Goal: Task Accomplishment & Management: Use online tool/utility

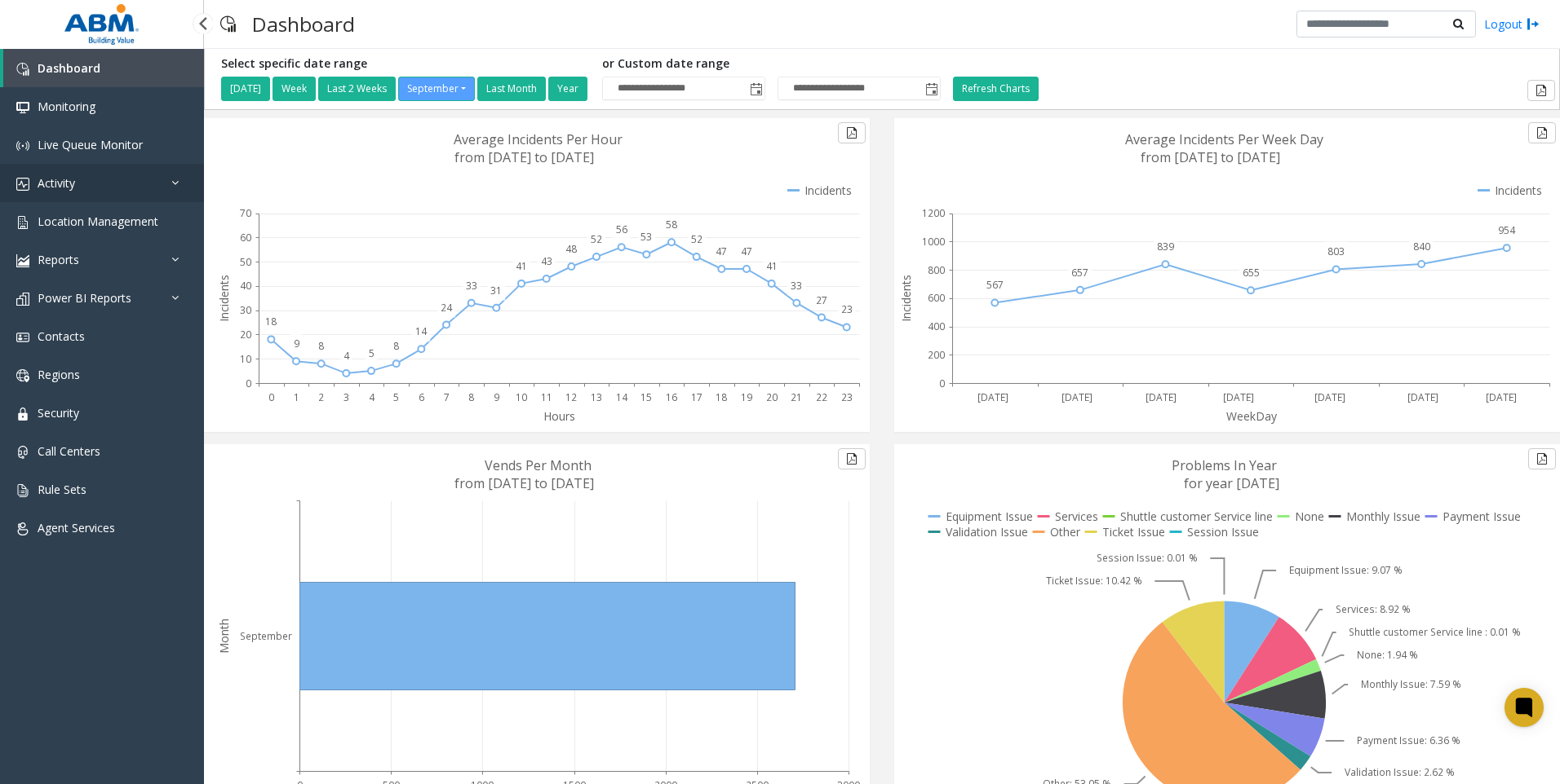
click at [68, 178] on span "Activity" at bounding box center [56, 183] width 38 height 15
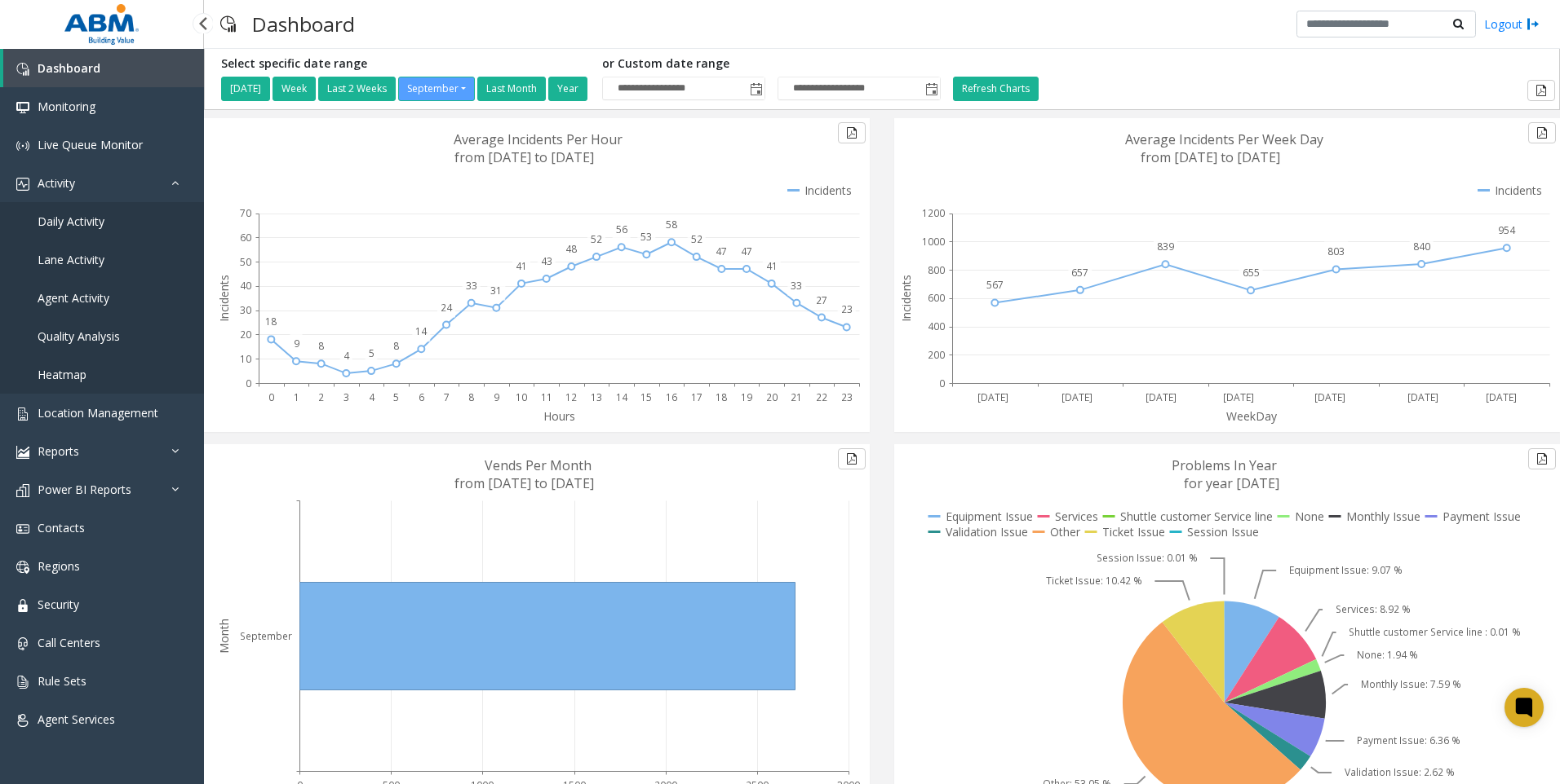
click at [65, 221] on span "Daily Activity" at bounding box center [71, 221] width 67 height 15
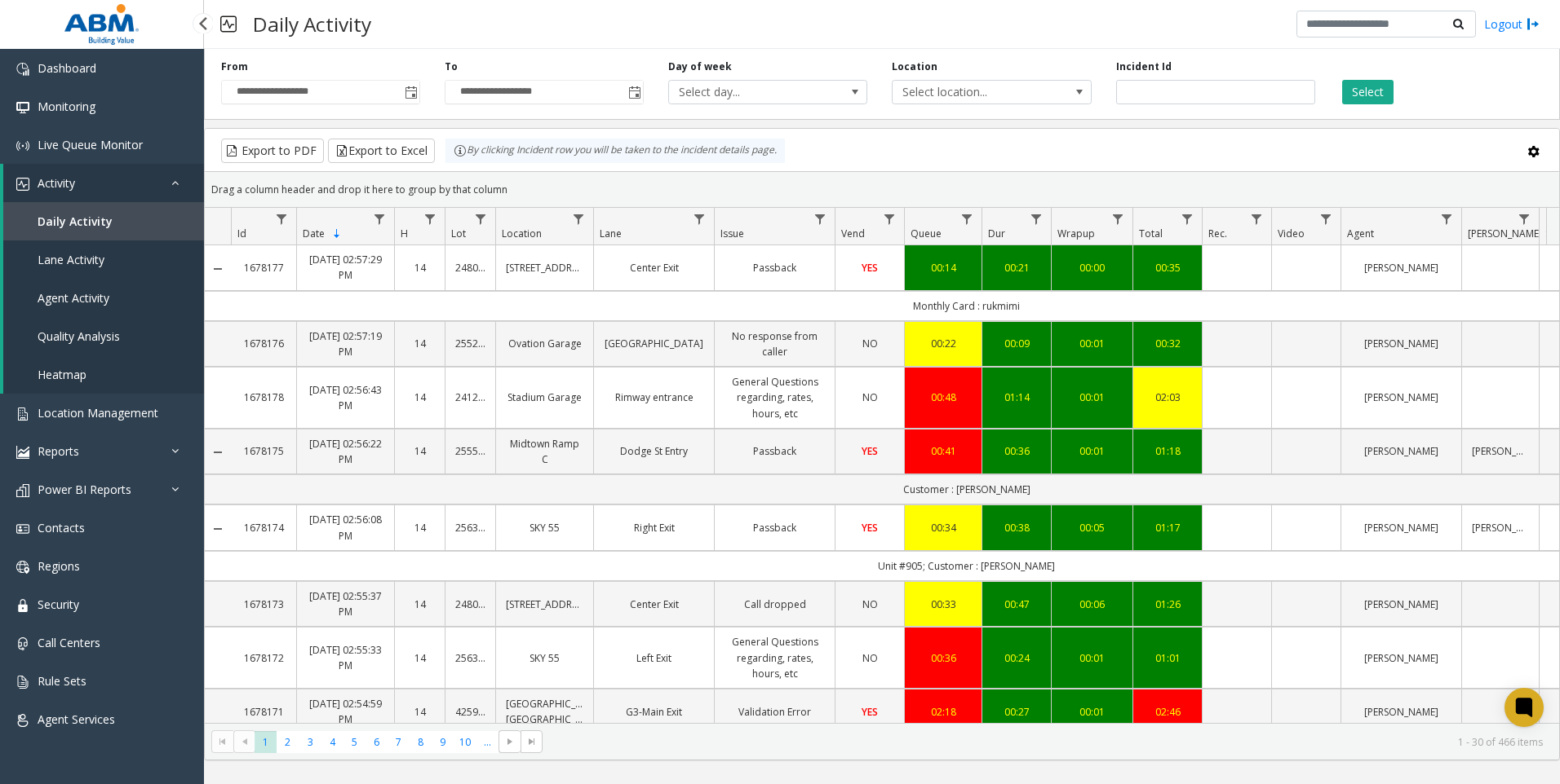
click at [77, 218] on span "Daily Activity" at bounding box center [75, 221] width 75 height 15
click at [969, 84] on span "Select location..." at bounding box center [971, 91] width 158 height 23
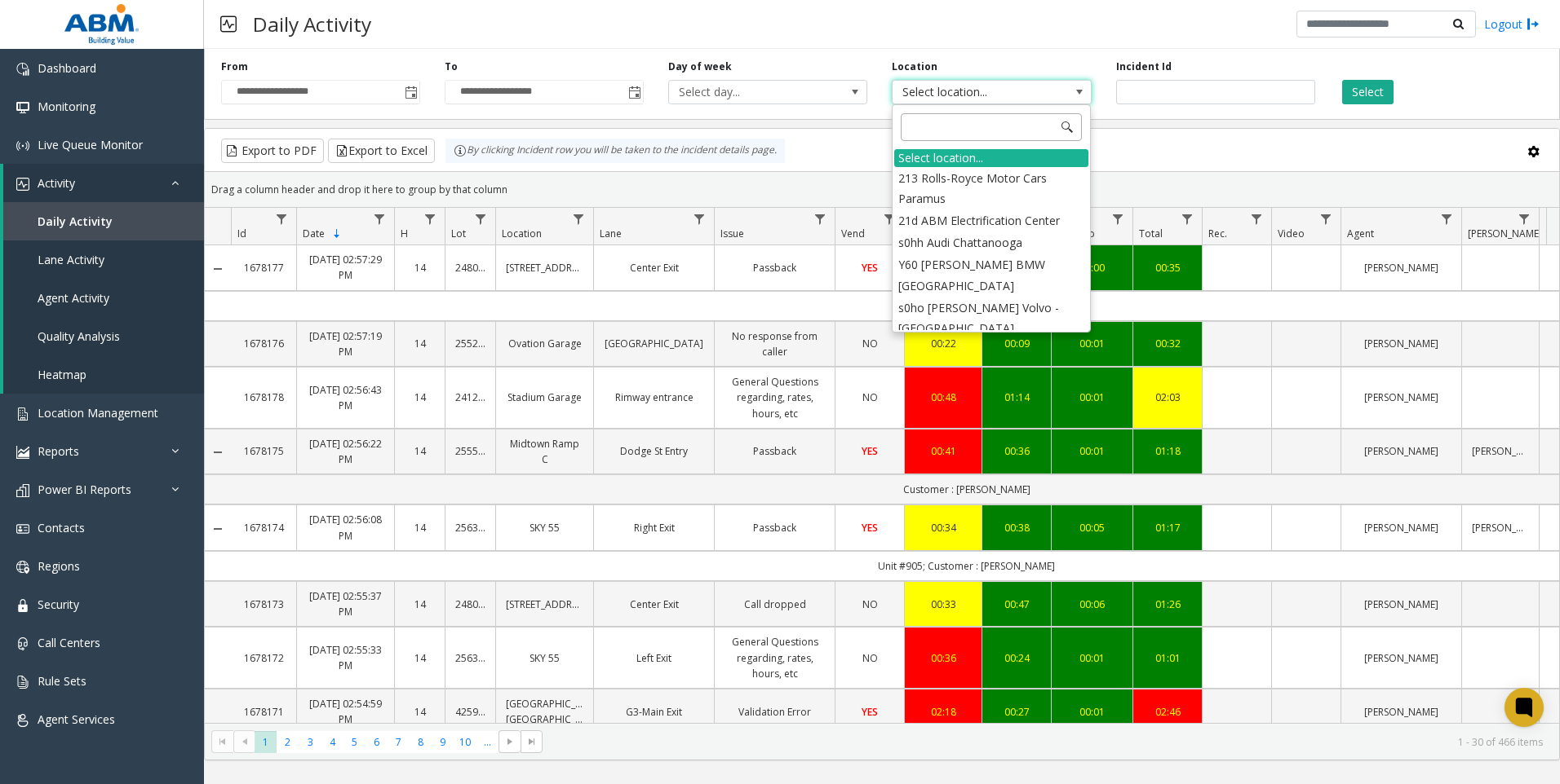
type input "********"
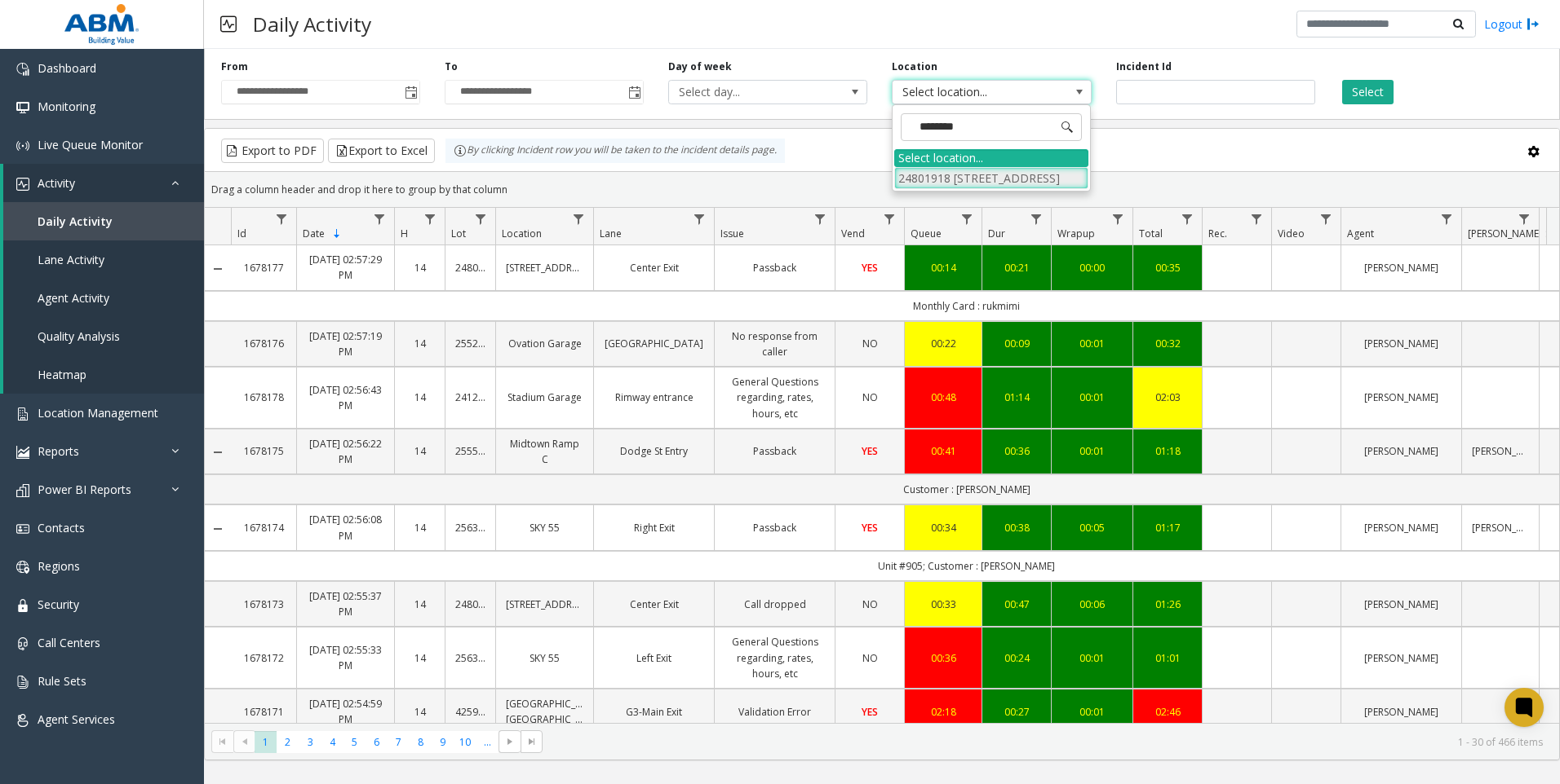
click at [973, 176] on li "24801918 [STREET_ADDRESS]" at bounding box center [990, 179] width 194 height 22
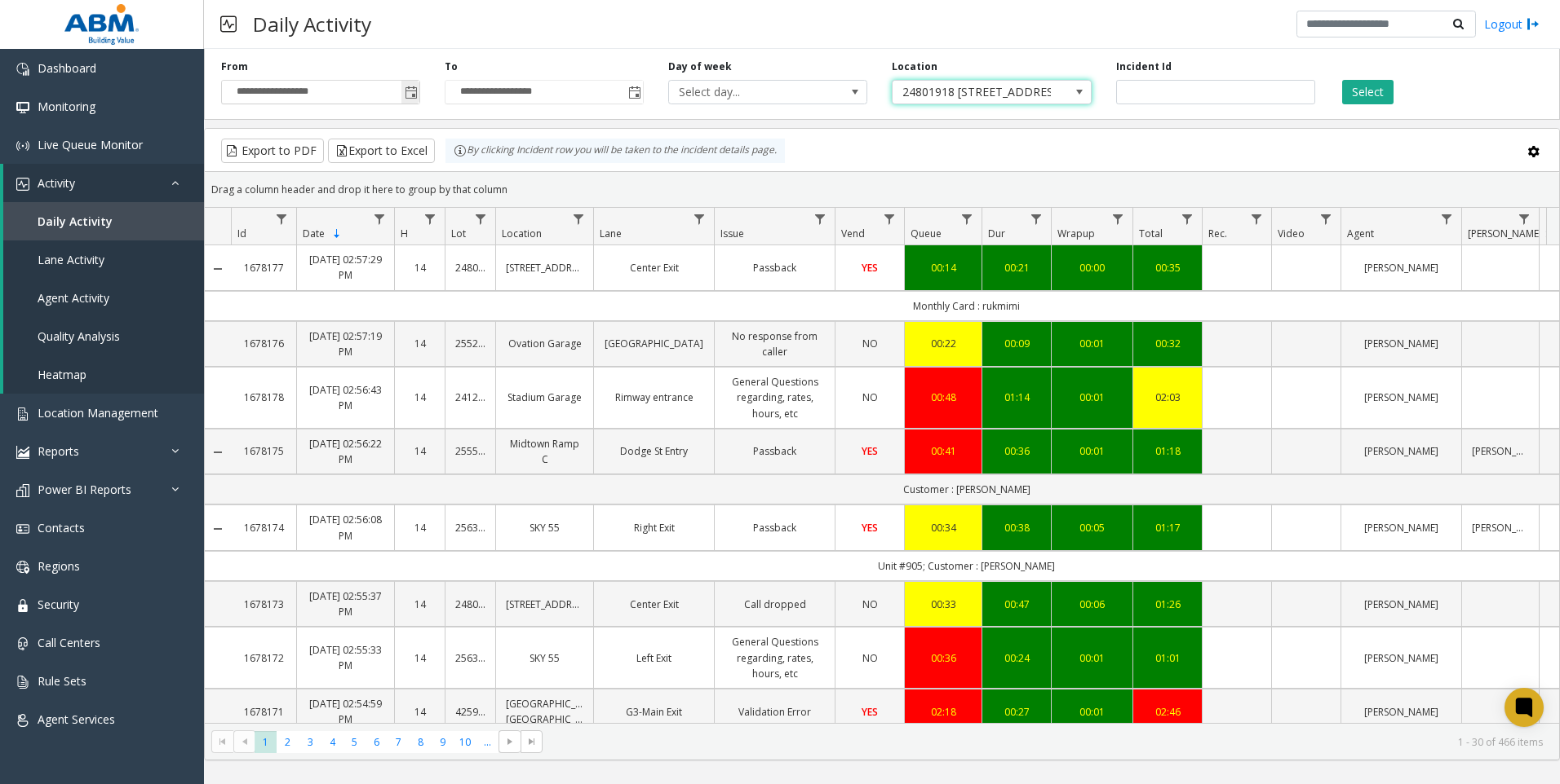
click at [415, 93] on span "Toggle popup" at bounding box center [411, 92] width 13 height 13
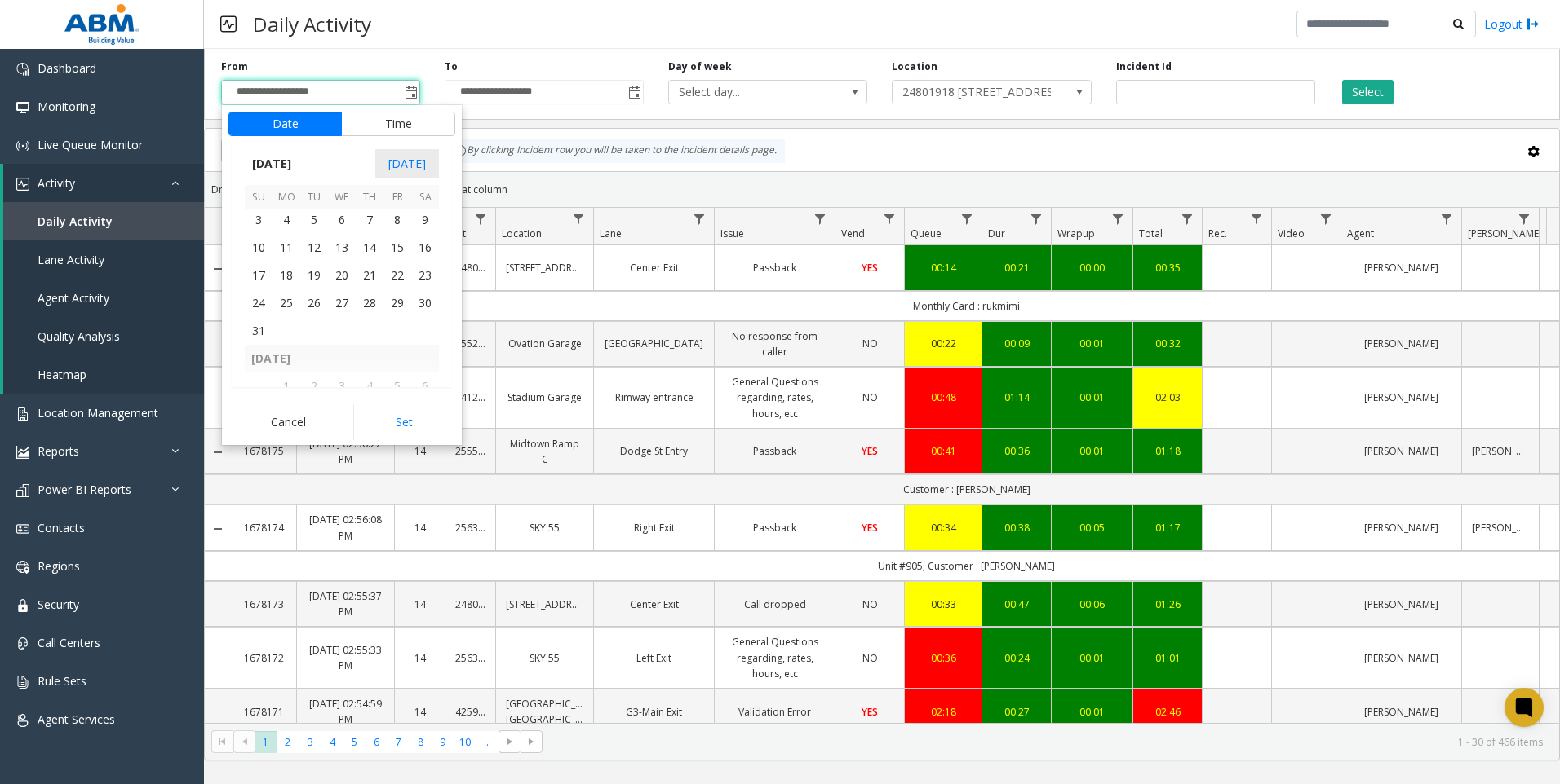
scroll to position [292407, 0]
click at [395, 275] on span "1" at bounding box center [397, 274] width 27 height 27
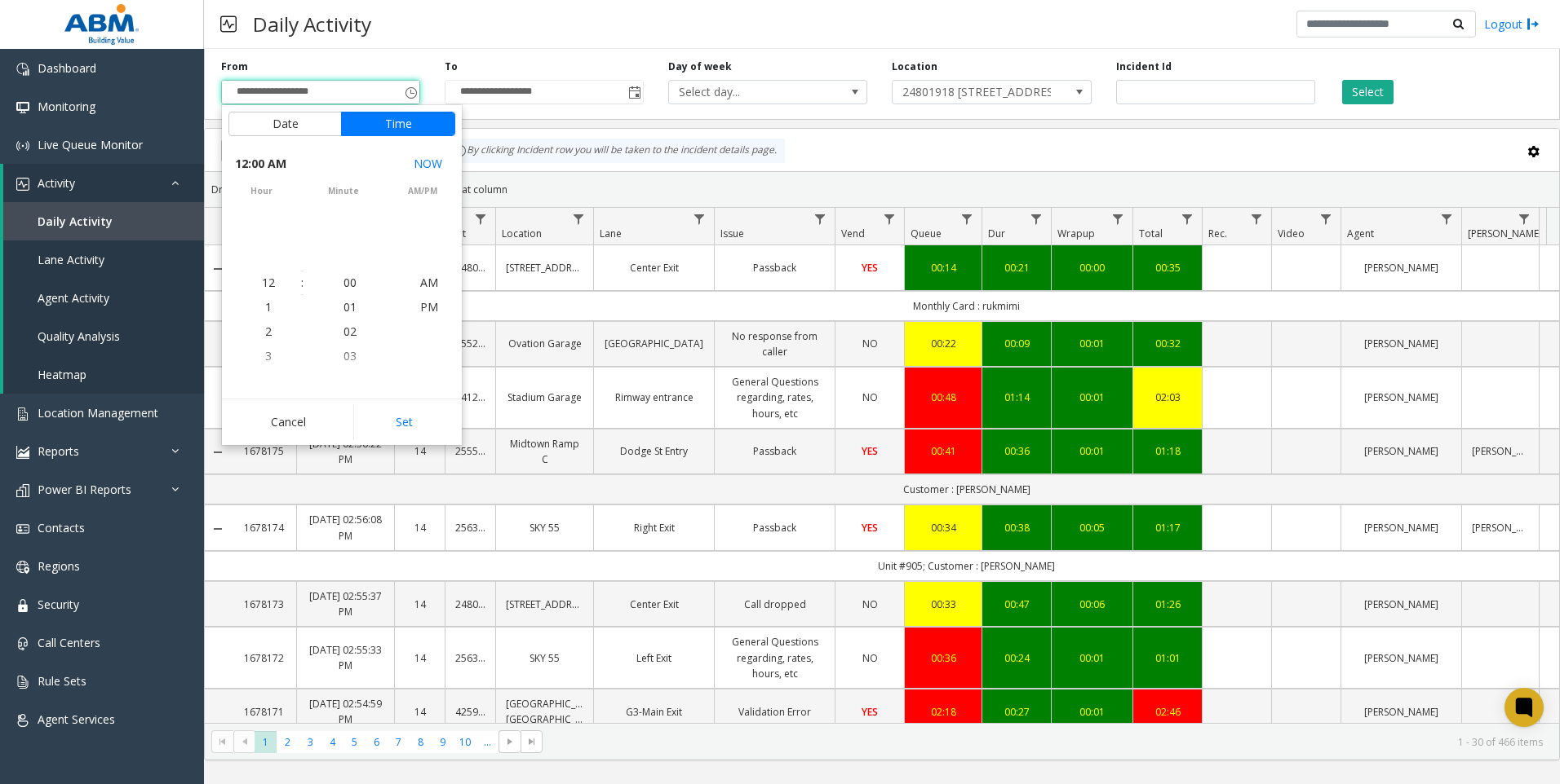
scroll to position [292458, 0]
drag, startPoint x: 411, startPoint y: 437, endPoint x: 411, endPoint y: 427, distance: 10.0
click at [411, 436] on button "Set" at bounding box center [405, 422] width 103 height 36
type input "**********"
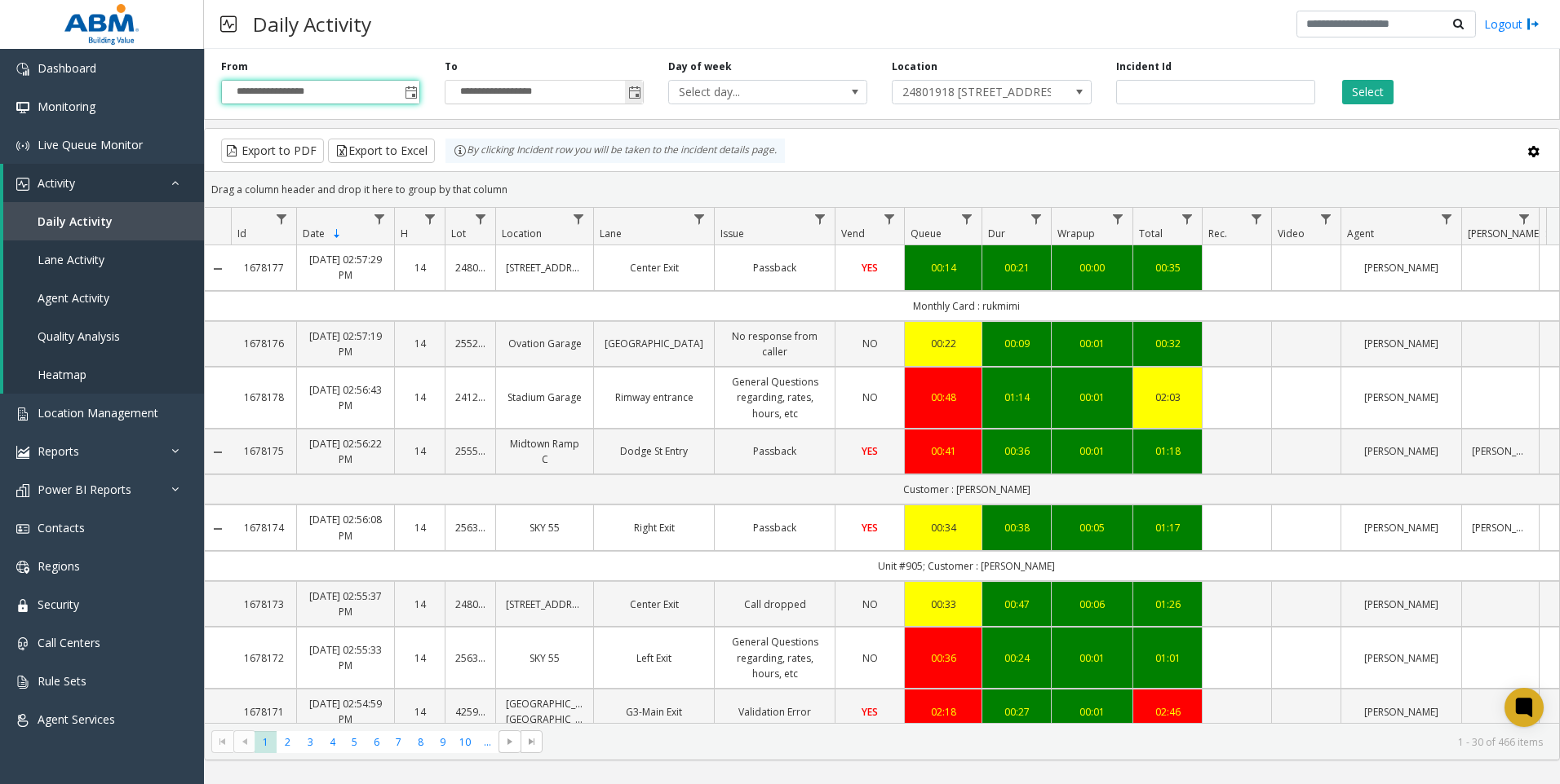
drag, startPoint x: 632, startPoint y: 87, endPoint x: 633, endPoint y: 97, distance: 10.0
click at [633, 89] on span "Toggle popup" at bounding box center [634, 92] width 13 height 13
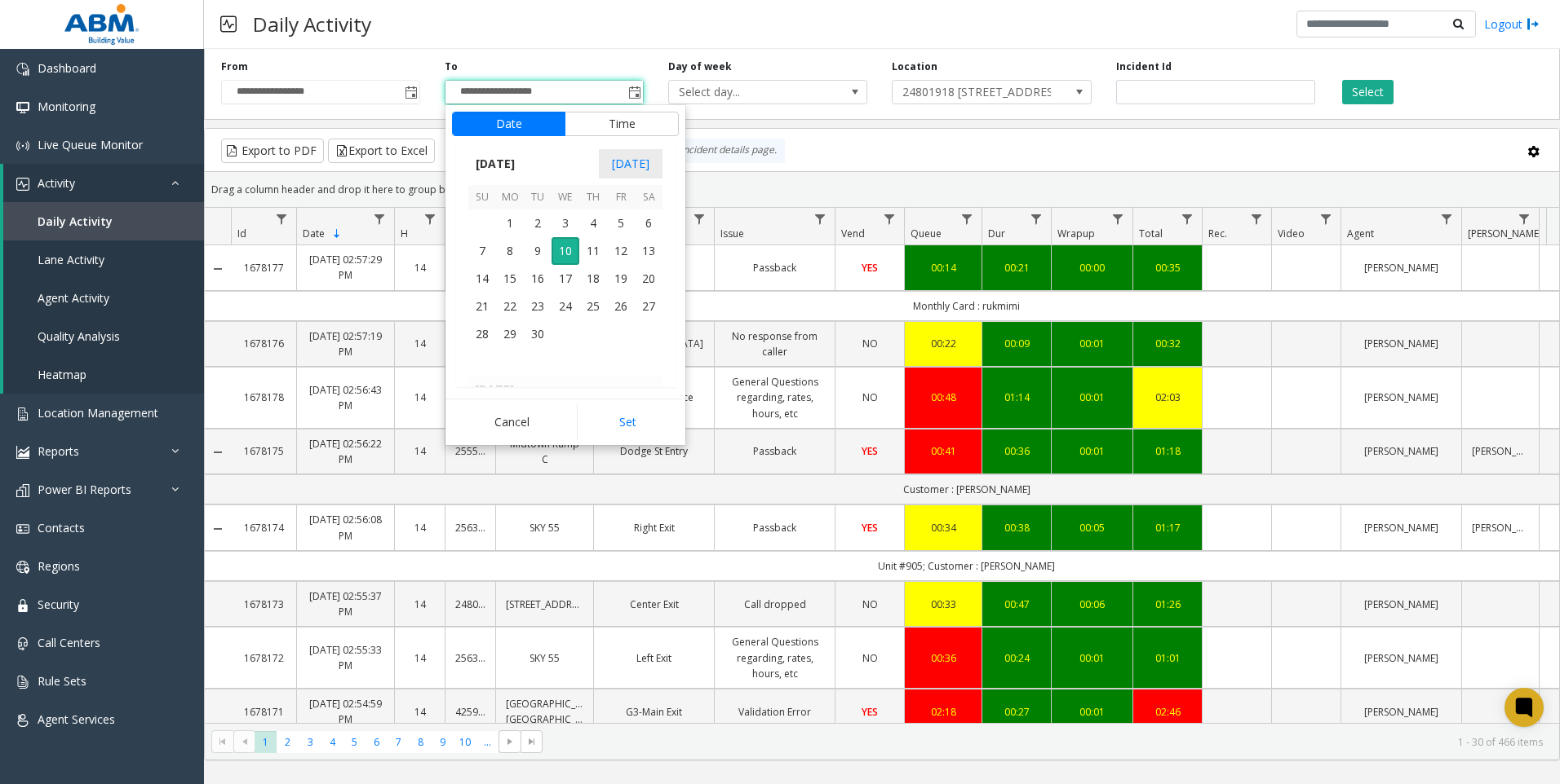
scroll to position [292570, 0]
click at [477, 249] on span "31" at bounding box center [482, 250] width 27 height 27
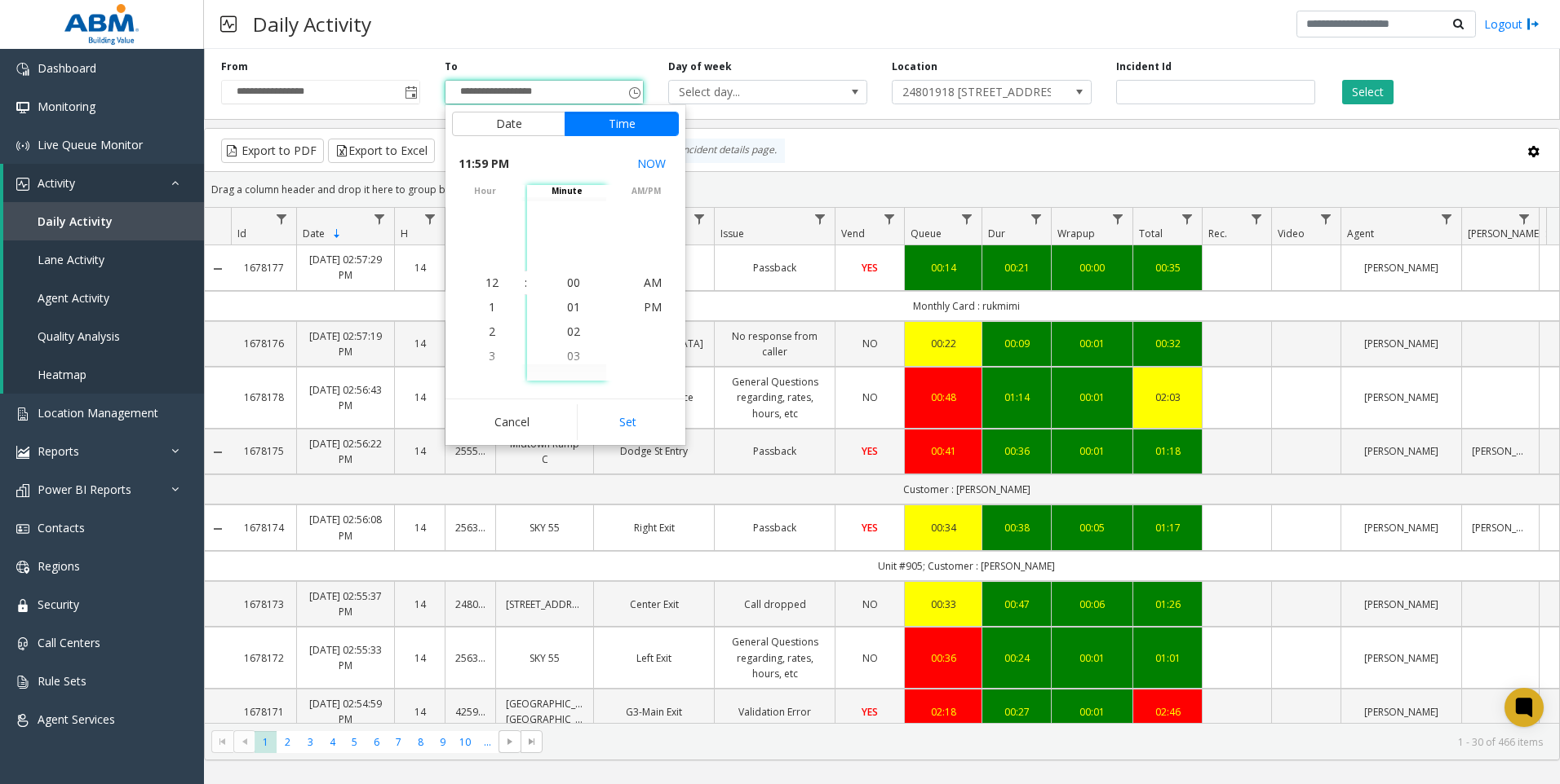
scroll to position [25, 0]
drag, startPoint x: 625, startPoint y: 433, endPoint x: 662, endPoint y: 401, distance: 48.9
click at [625, 433] on button "Set" at bounding box center [628, 422] width 103 height 36
type input "**********"
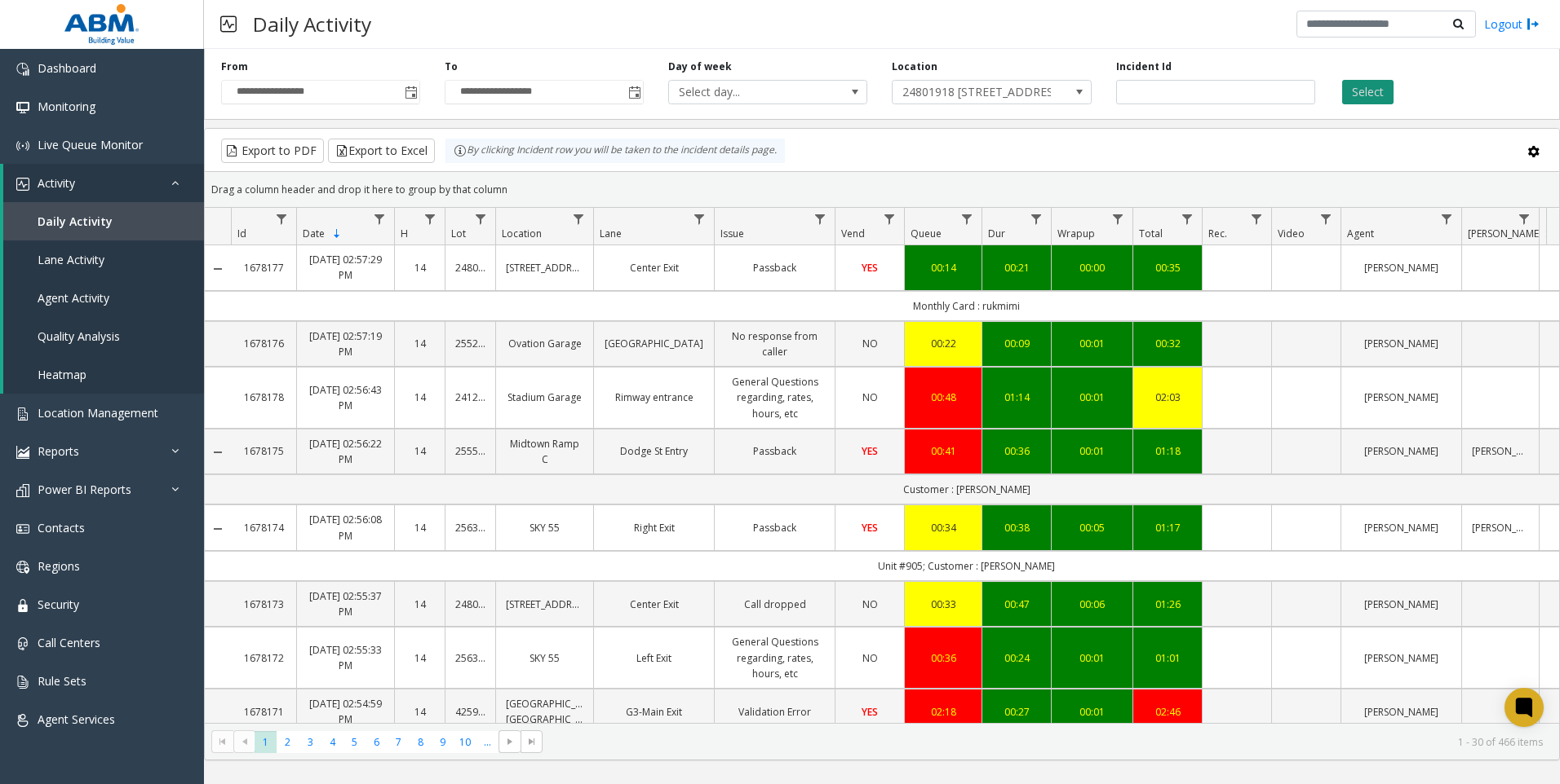
click at [1366, 98] on button "Select" at bounding box center [1368, 91] width 51 height 25
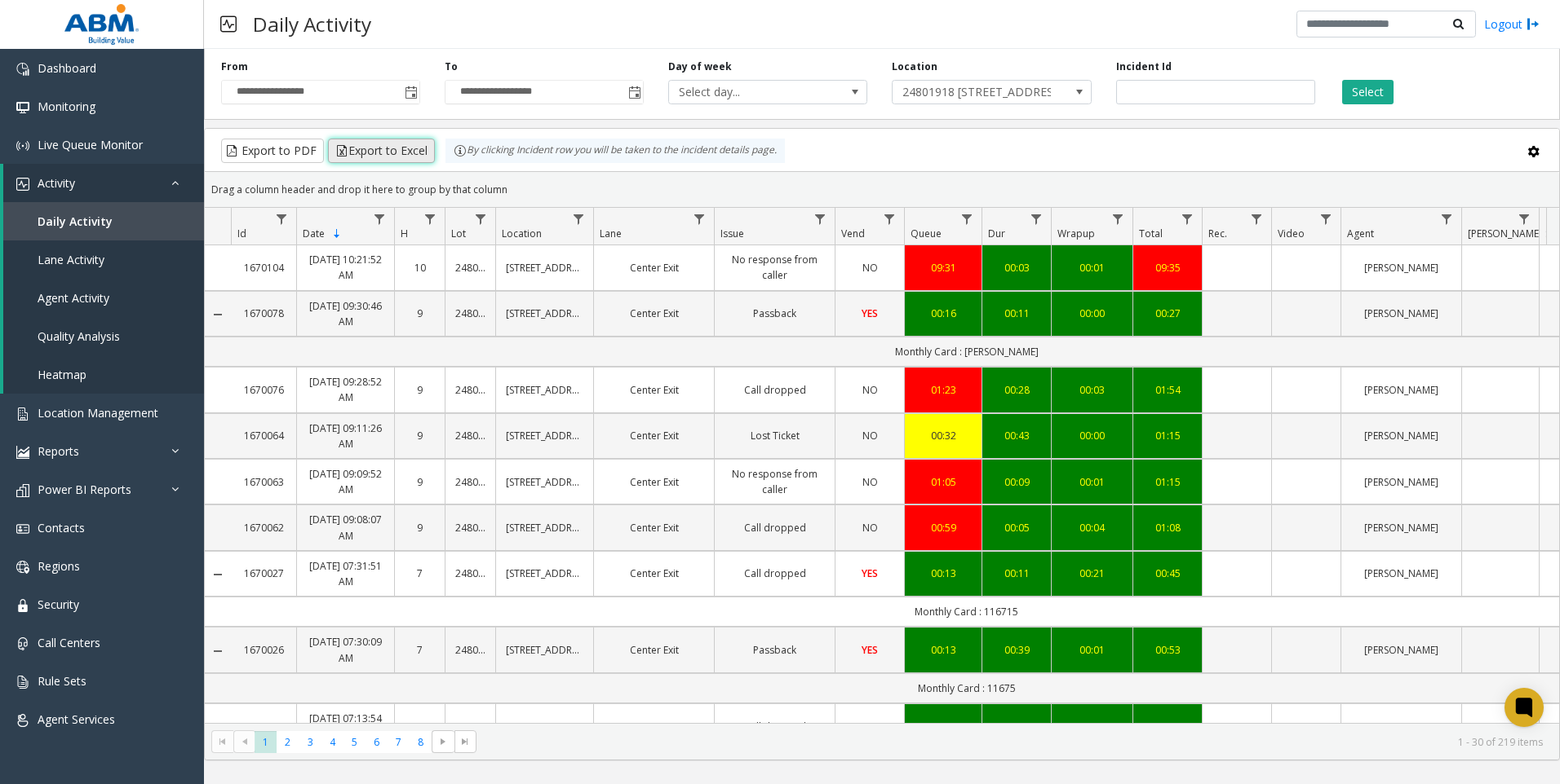
click at [354, 152] on button "Export to Excel" at bounding box center [381, 150] width 107 height 25
drag, startPoint x: 931, startPoint y: 87, endPoint x: 878, endPoint y: 115, distance: 59.9
click at [837, 122] on div "**********" at bounding box center [881, 402] width 1356 height 718
click at [919, 85] on span "24801918 [STREET_ADDRESS]" at bounding box center [971, 91] width 158 height 23
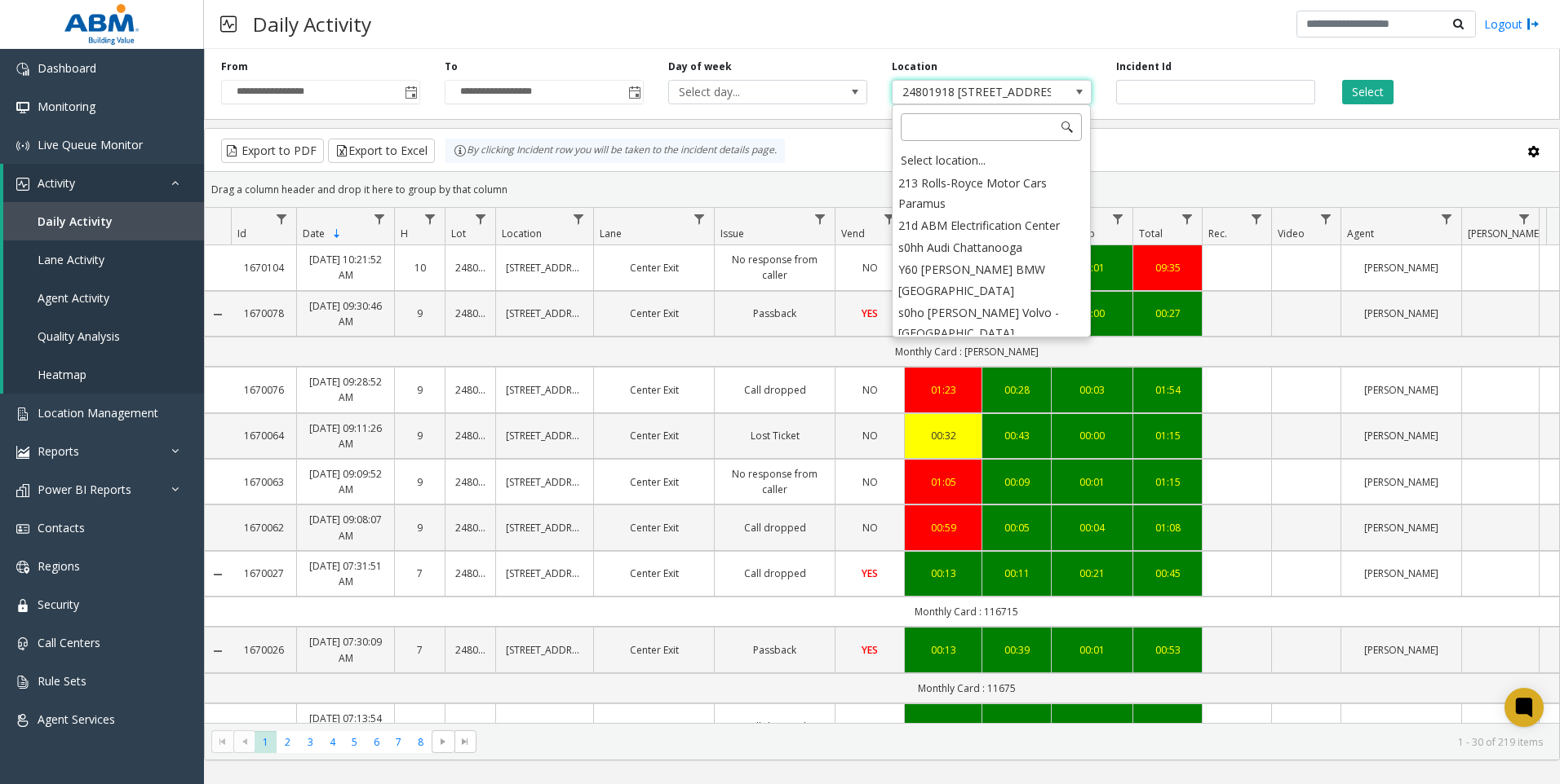
scroll to position [7927, 0]
type input "********"
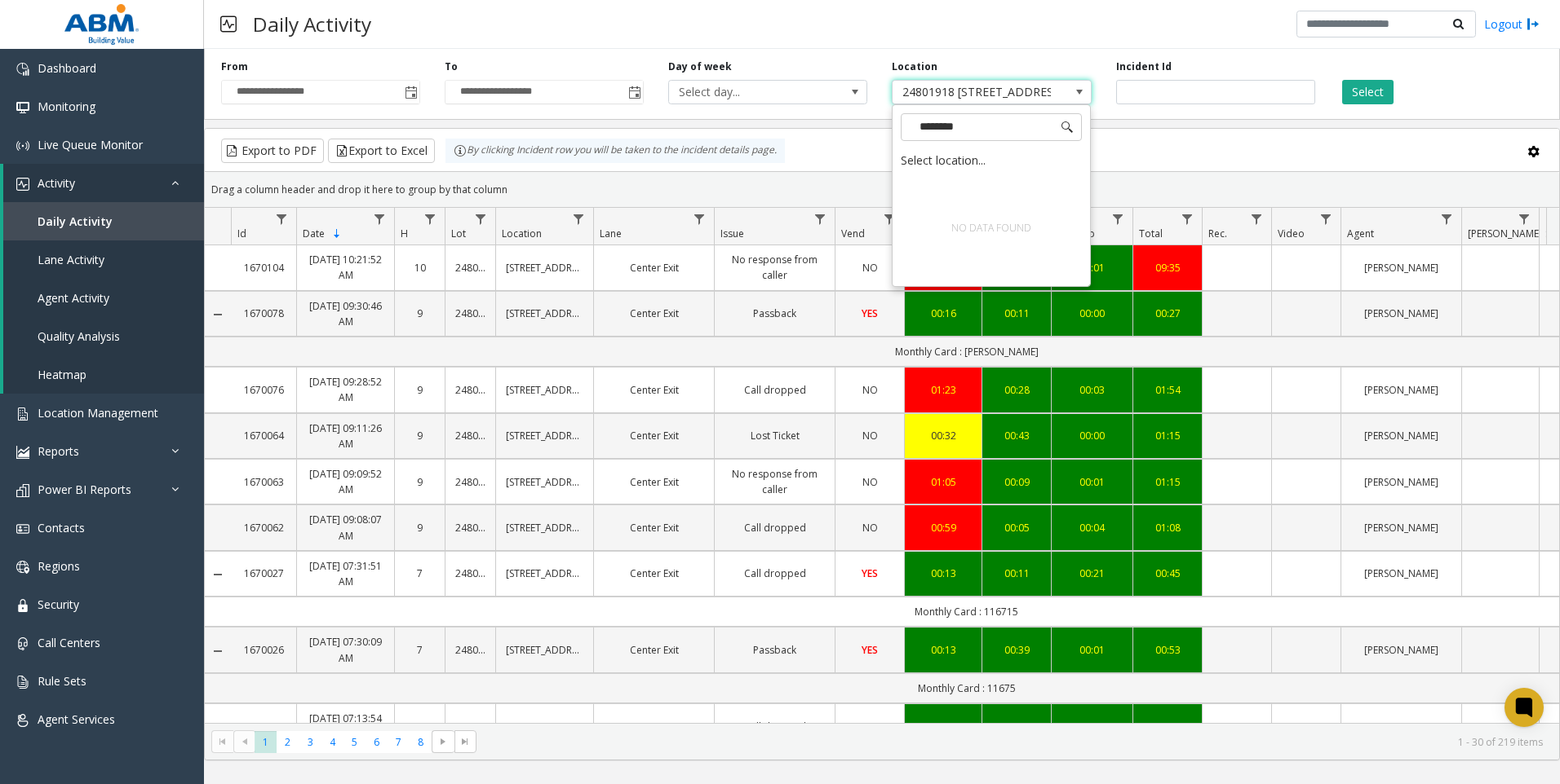
drag, startPoint x: 918, startPoint y: 127, endPoint x: 862, endPoint y: 125, distance: 56.0
click at [862, 125] on app-root "**********" at bounding box center [780, 392] width 1560 height 784
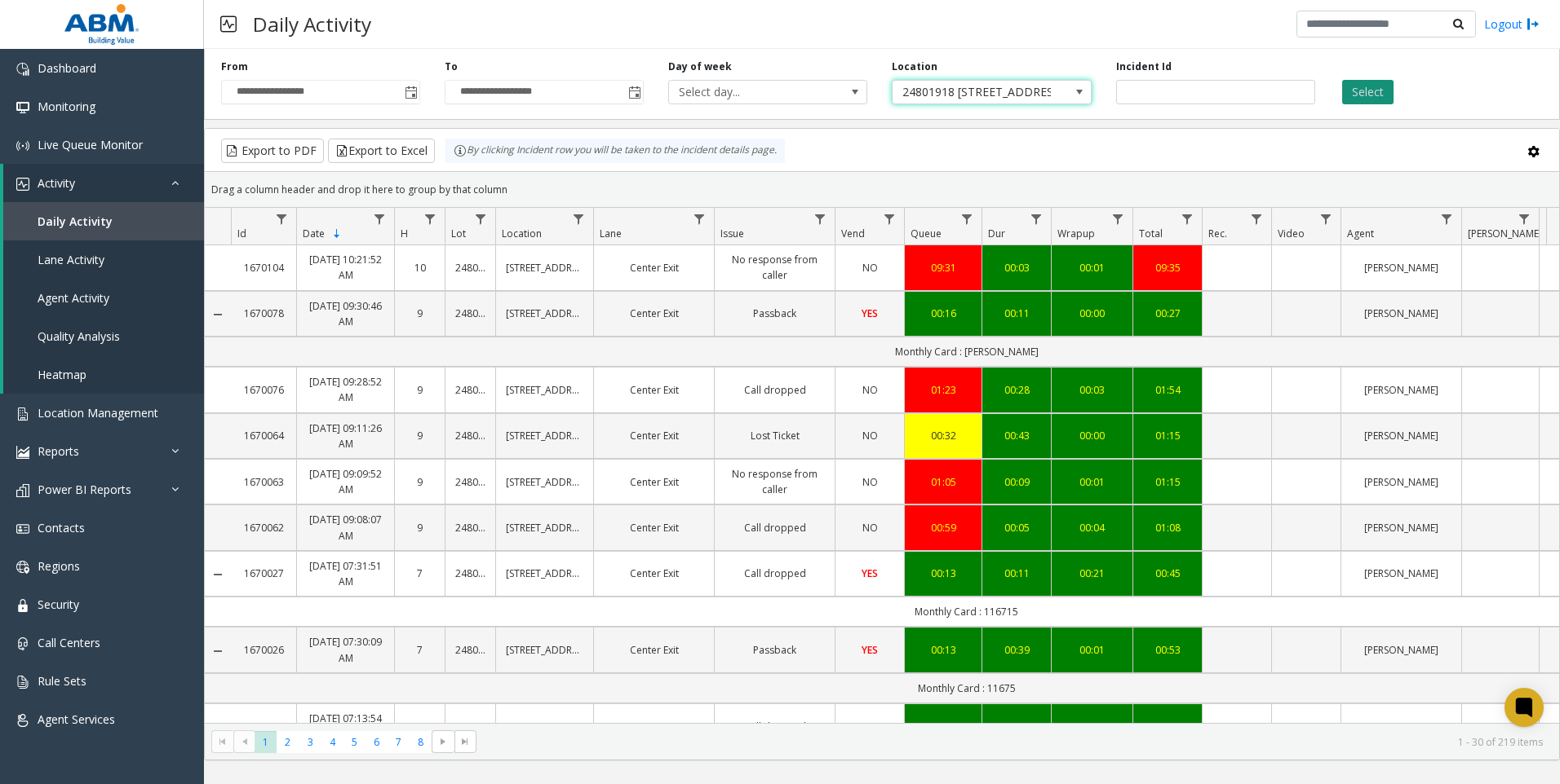
click at [1378, 91] on button "Select" at bounding box center [1368, 91] width 51 height 25
click at [954, 96] on span "24801918 [STREET_ADDRESS]" at bounding box center [971, 91] width 158 height 23
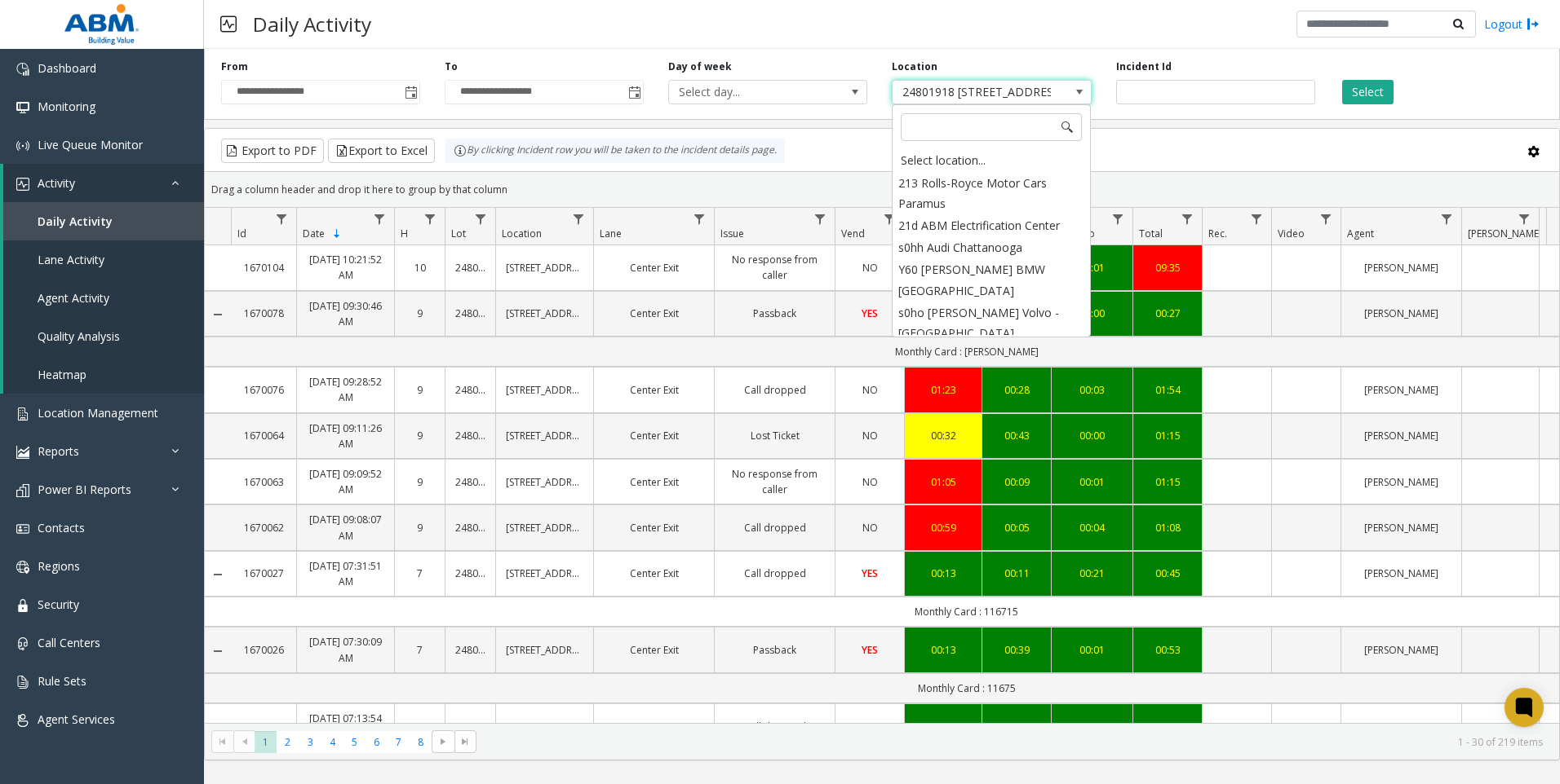
scroll to position [7927, 0]
click at [1014, 475] on li "2480919 2400 M St" at bounding box center [990, 486] width 194 height 22
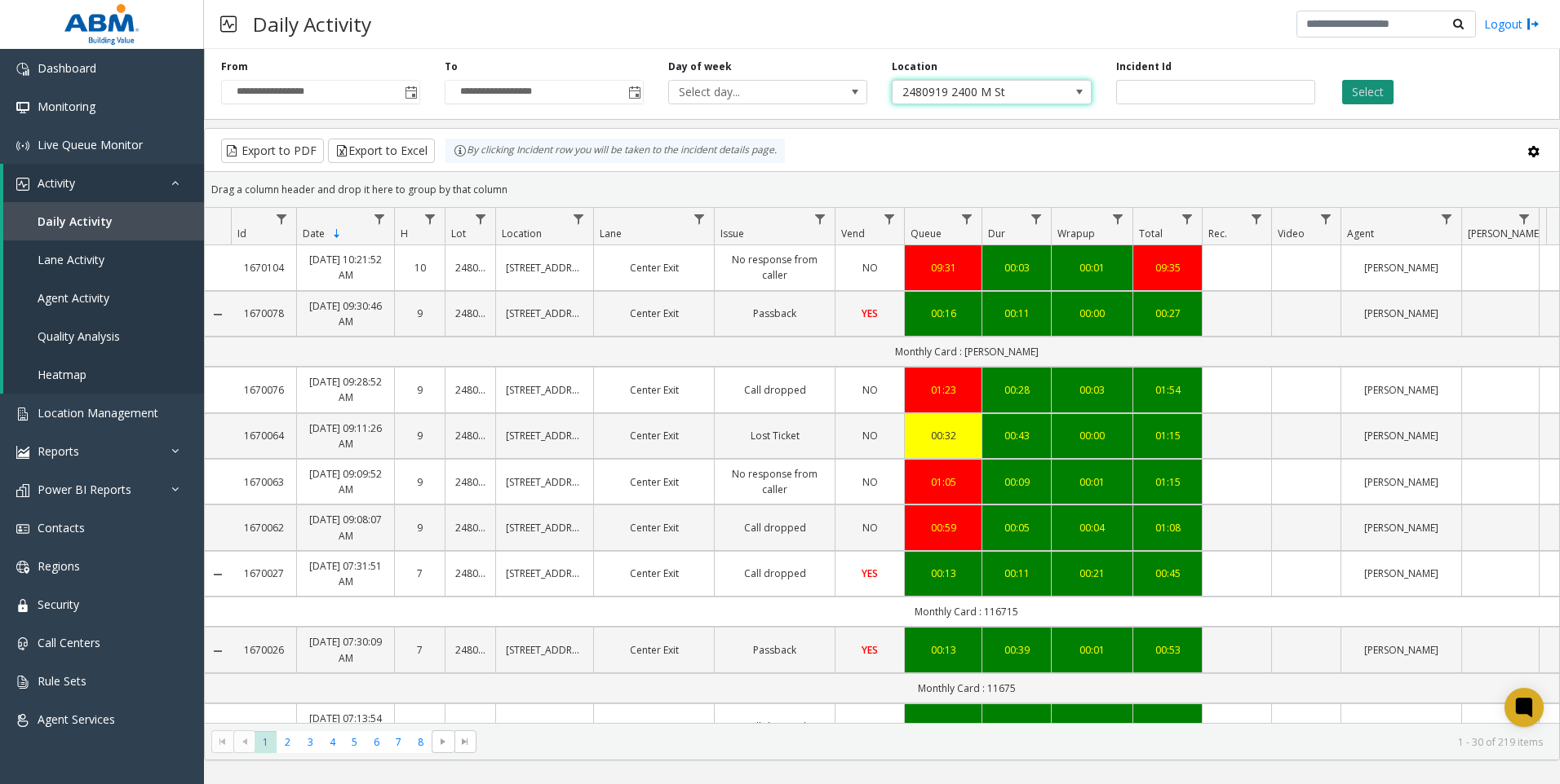
click at [1352, 80] on button "Select" at bounding box center [1368, 91] width 51 height 25
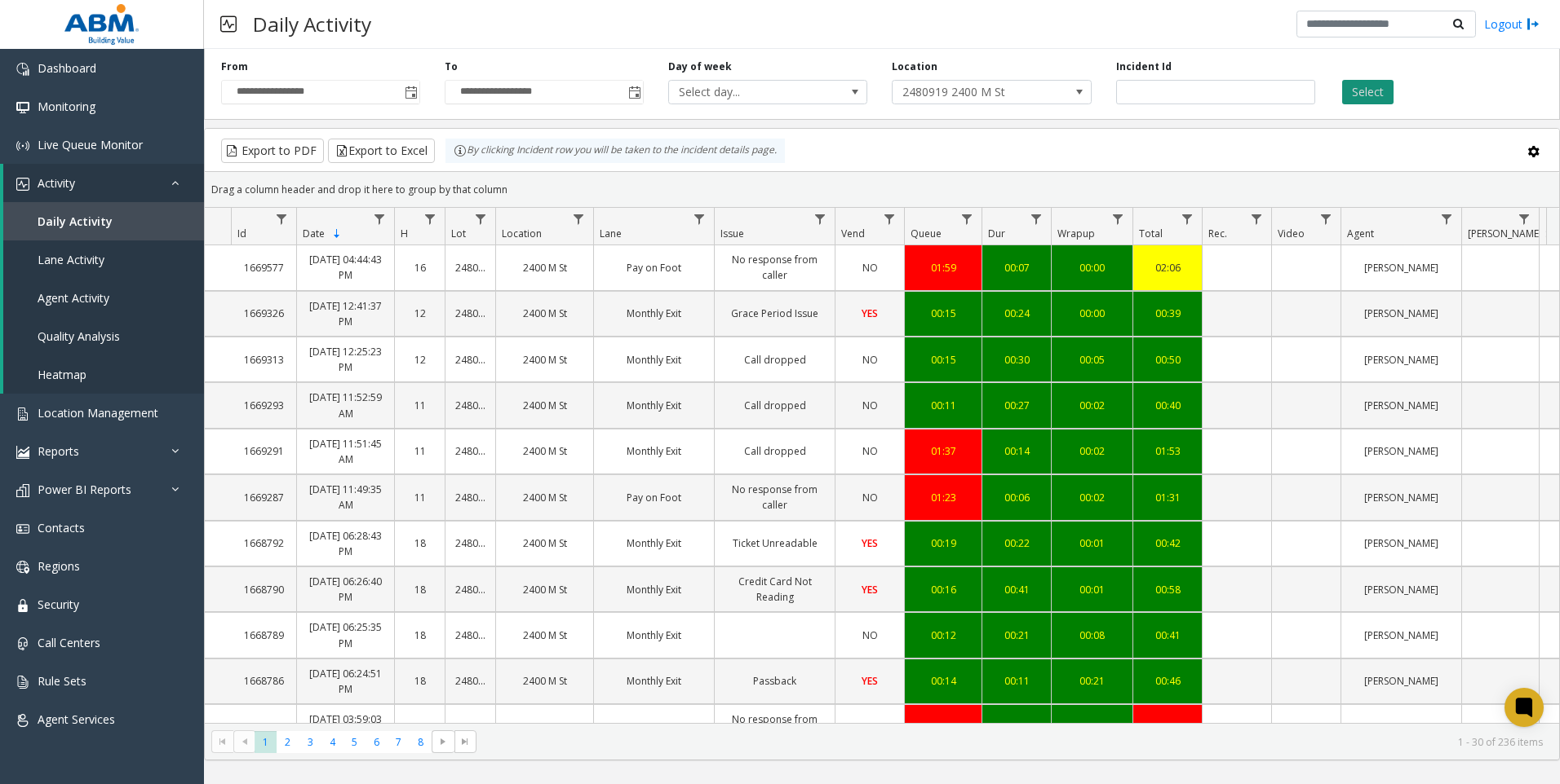
click at [1363, 86] on button "Select" at bounding box center [1368, 91] width 51 height 25
click at [336, 154] on button "Export to Excel" at bounding box center [381, 150] width 107 height 25
